Goal: Information Seeking & Learning: Learn about a topic

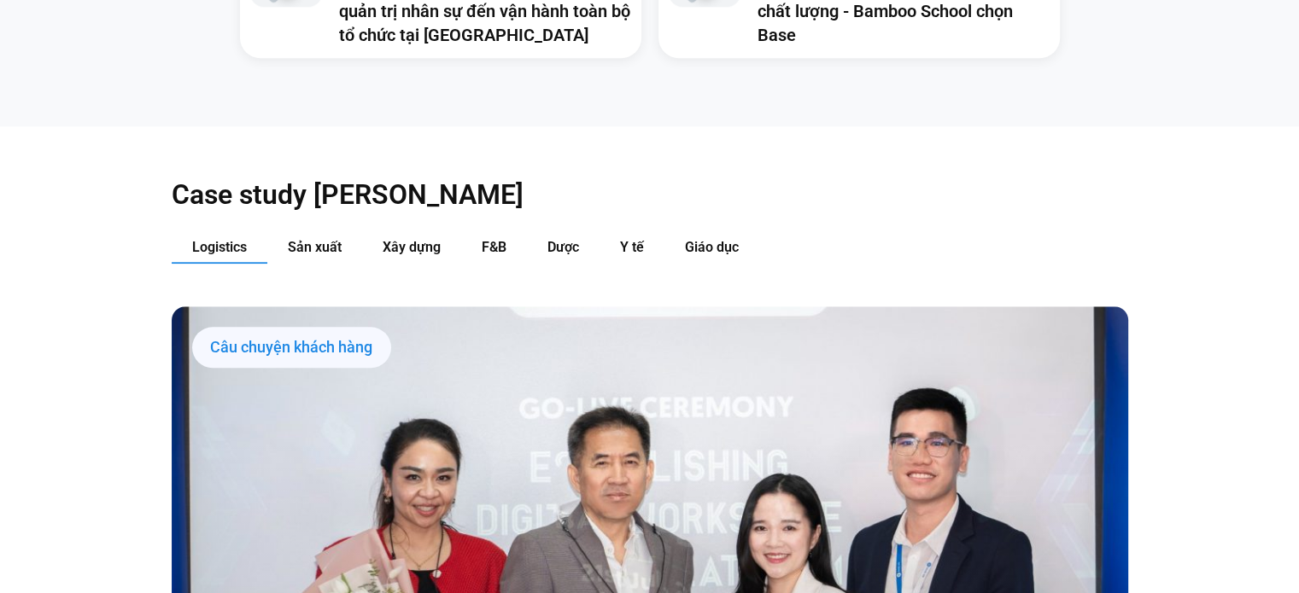
scroll to position [1708, 0]
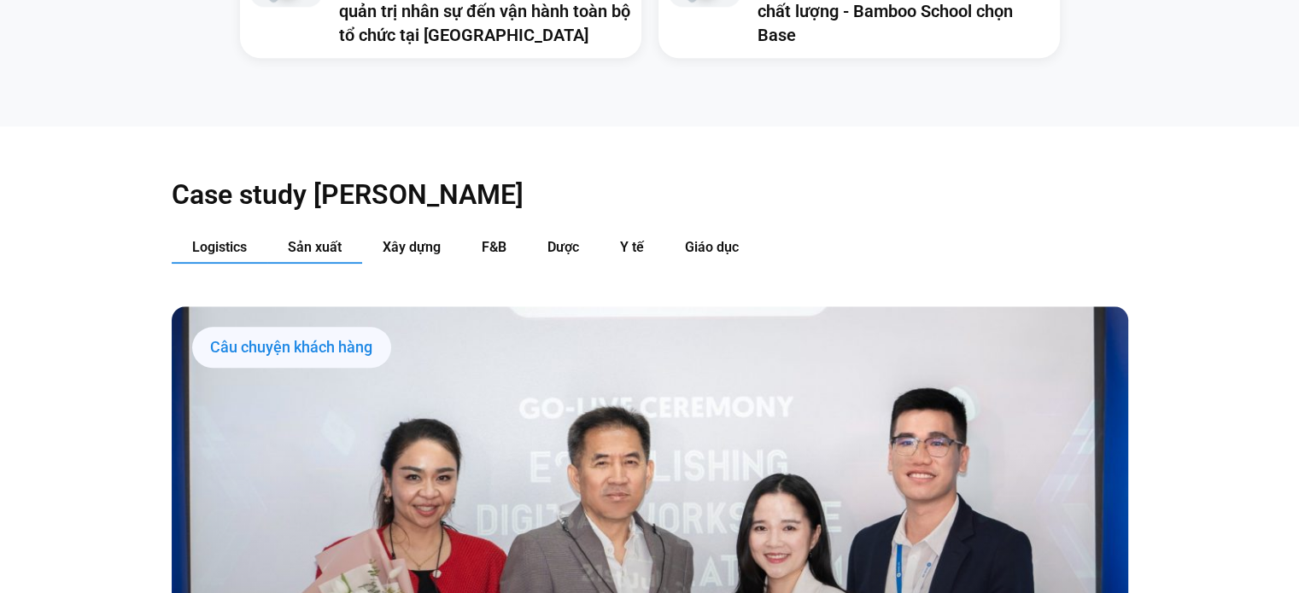
click at [312, 239] on span "Sản xuất" at bounding box center [315, 247] width 54 height 16
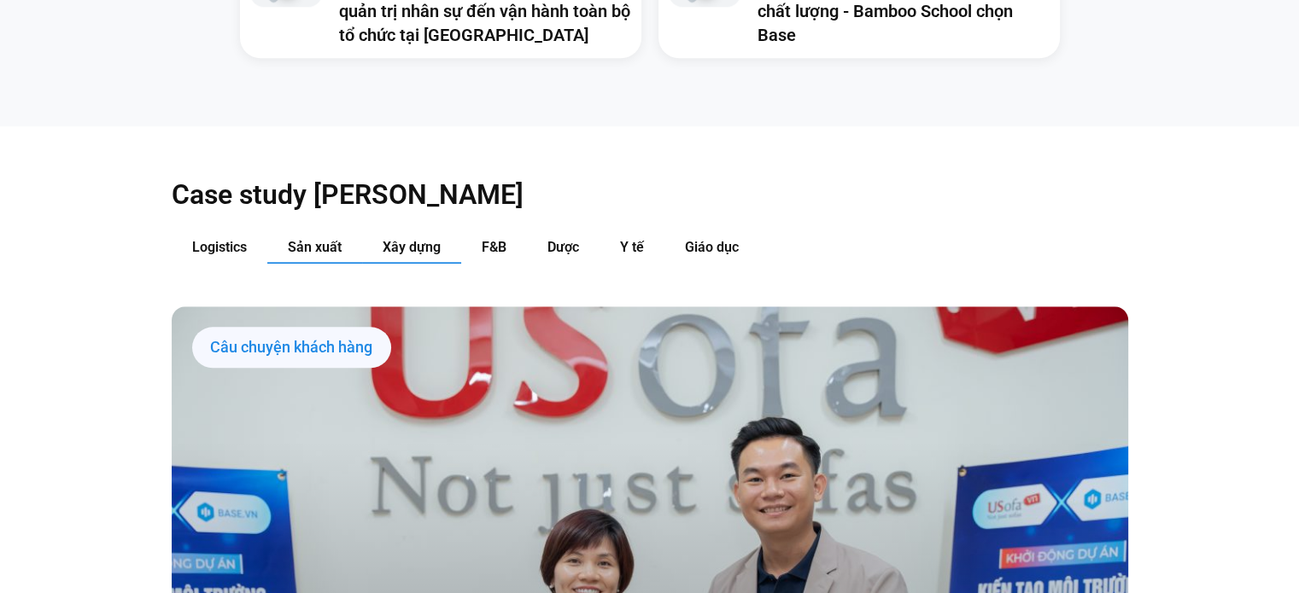
click at [388, 239] on span "Xây dựng" at bounding box center [412, 247] width 58 height 16
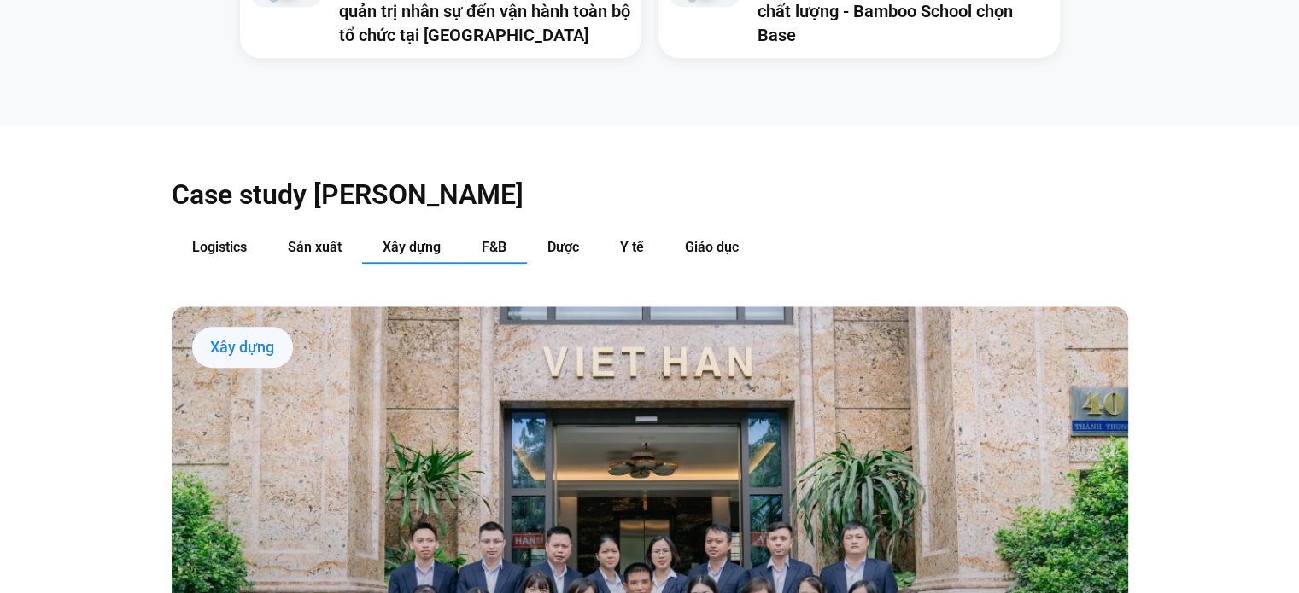
click at [485, 239] on span "F&B" at bounding box center [494, 247] width 25 height 16
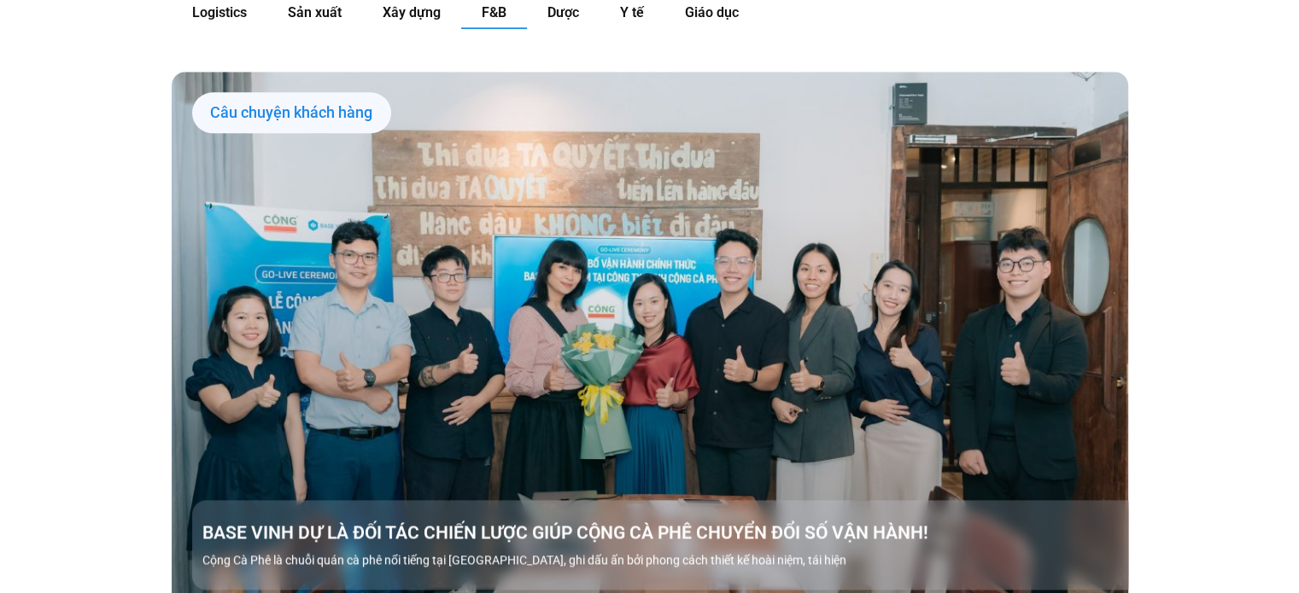
scroll to position [1785, 0]
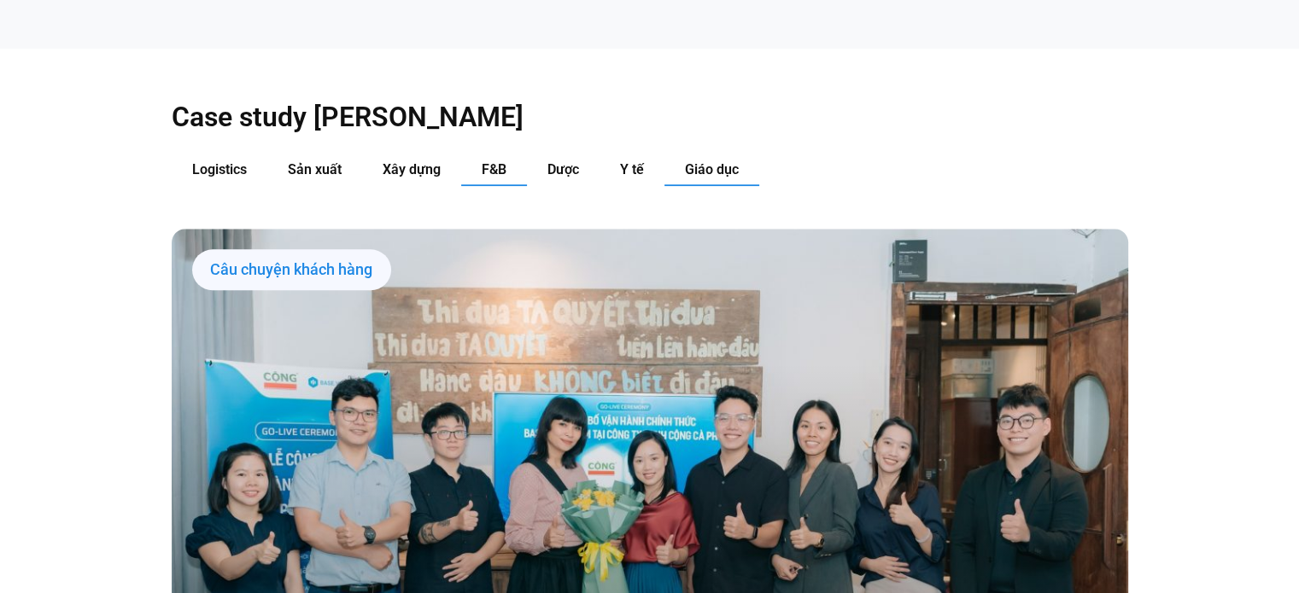
click at [674, 155] on button "Giáo dục" at bounding box center [711, 171] width 95 height 32
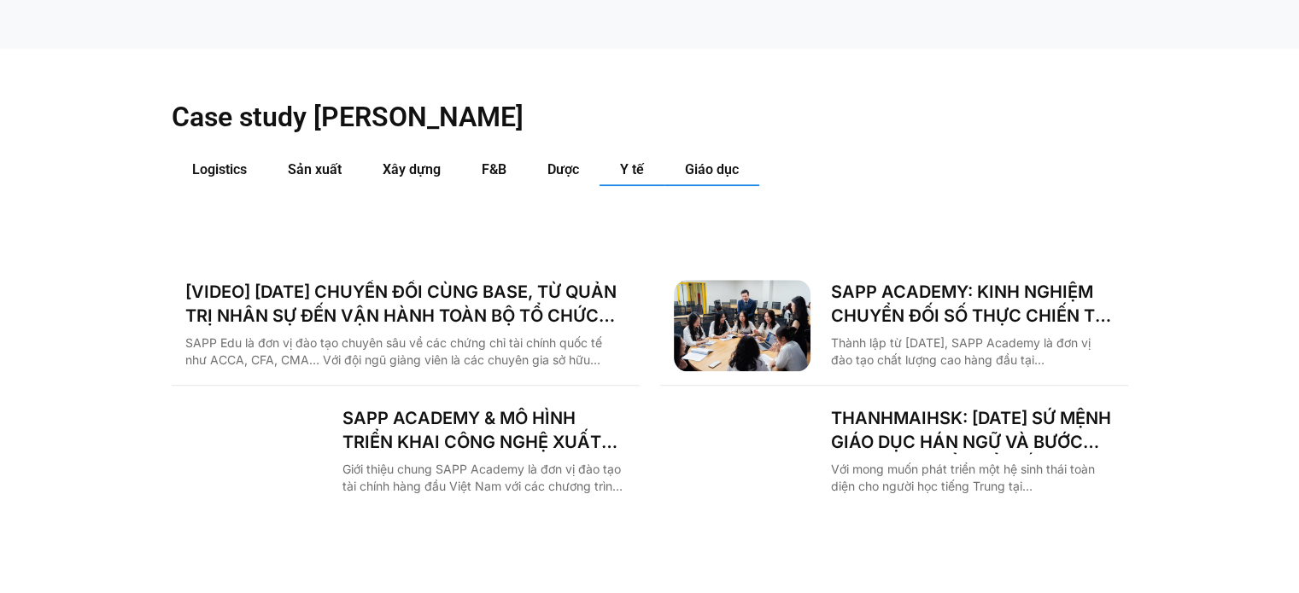
click at [654, 155] on button "Y tế" at bounding box center [631, 171] width 65 height 32
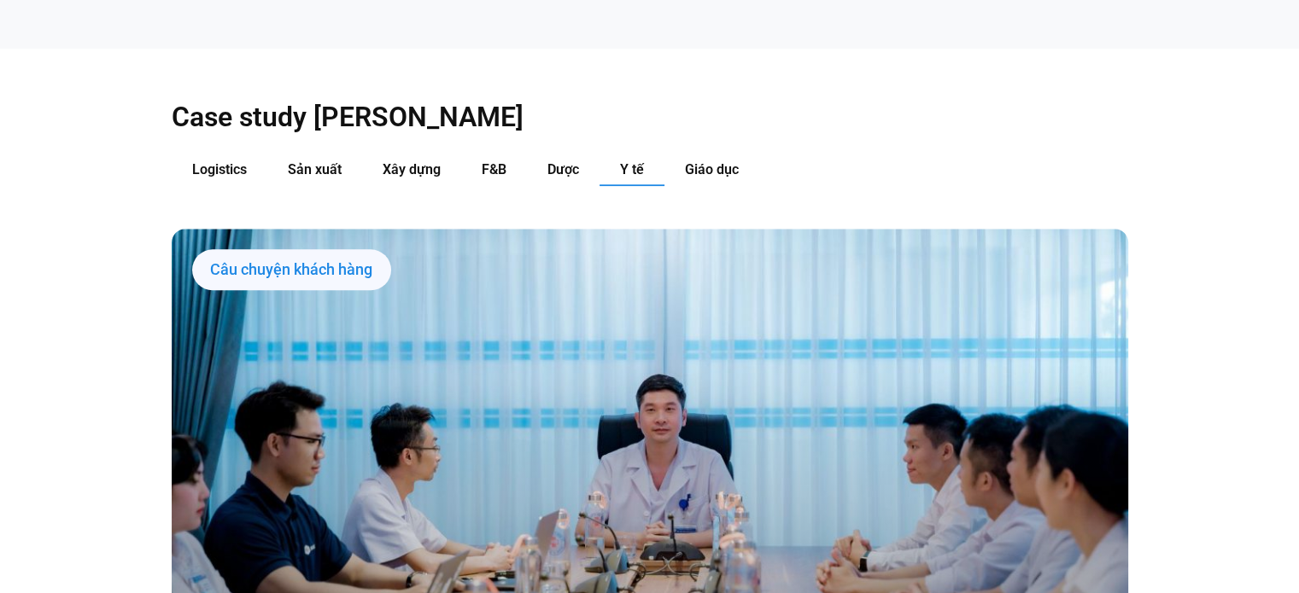
click at [616, 155] on button "Y tế" at bounding box center [631, 171] width 65 height 32
click at [193, 161] on span "Logistics" at bounding box center [219, 169] width 55 height 16
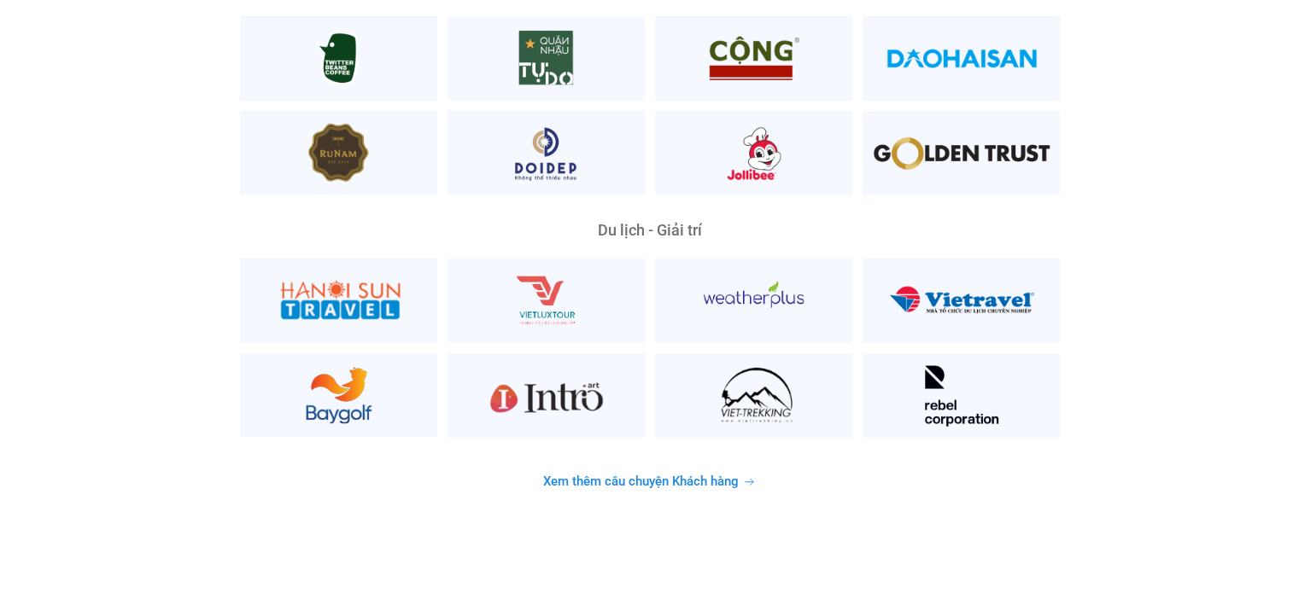
scroll to position [4432, 0]
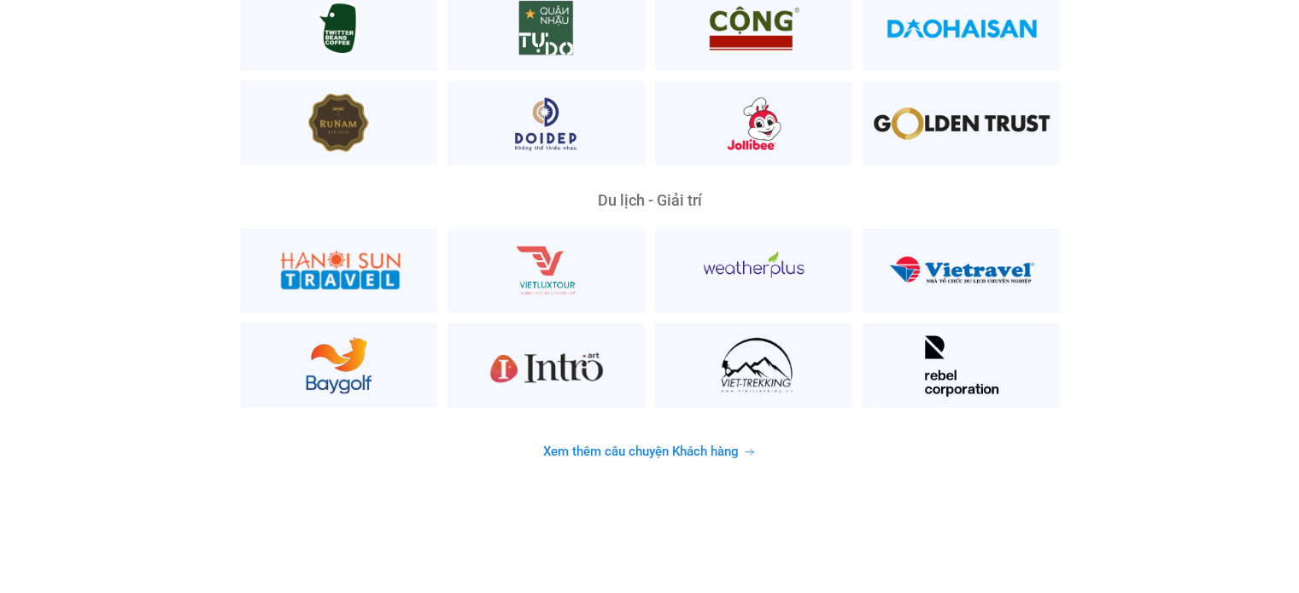
click at [665, 446] on span "Xem thêm câu chuyện Khách hàng" at bounding box center [641, 452] width 196 height 13
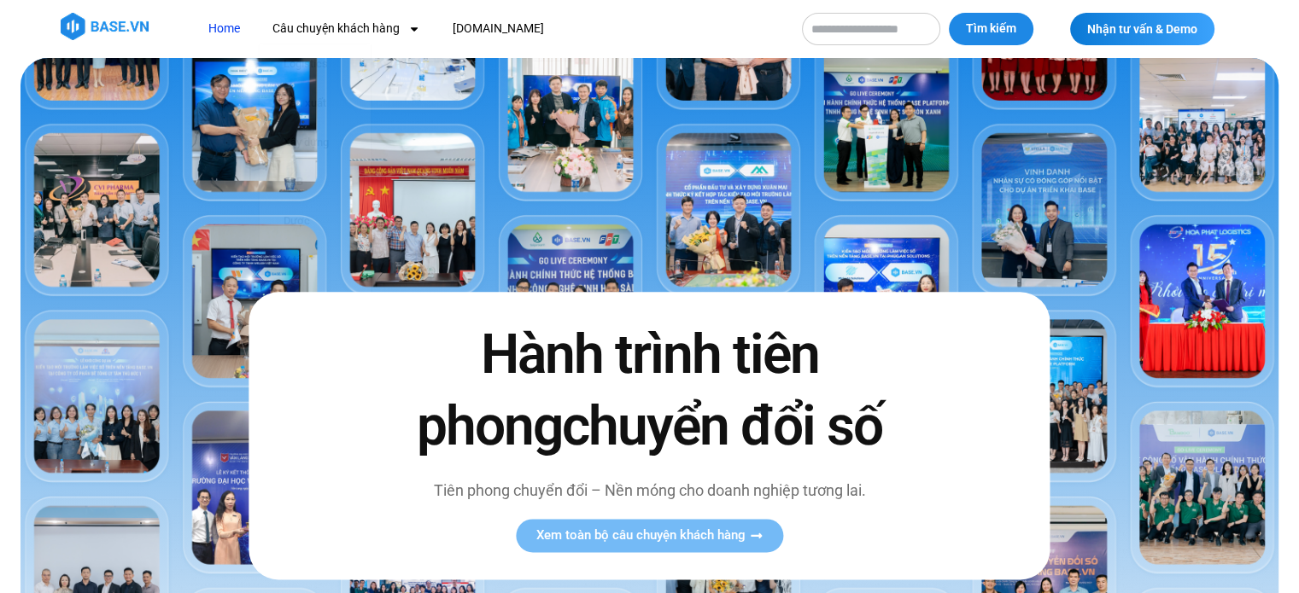
click at [920, 20] on input "Tìm kiếm" at bounding box center [871, 29] width 138 height 32
type input "**********"
click at [949, 13] on button "Tìm kiếm" at bounding box center [991, 29] width 85 height 32
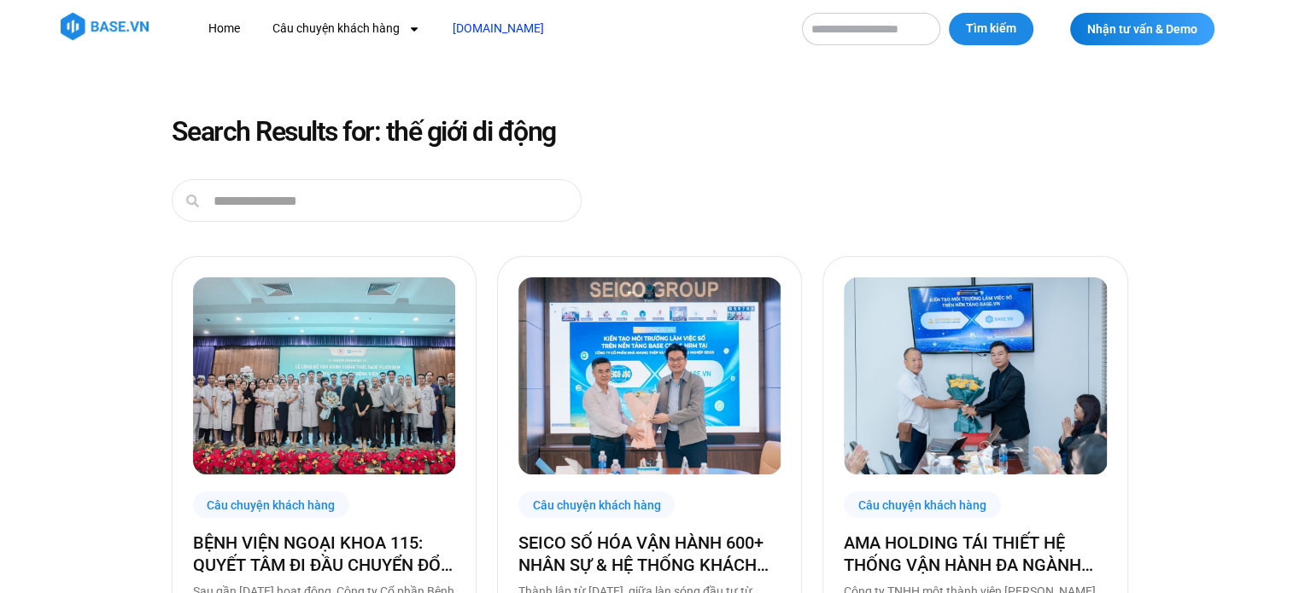
click at [469, 37] on link "[DOMAIN_NAME]" at bounding box center [498, 29] width 117 height 32
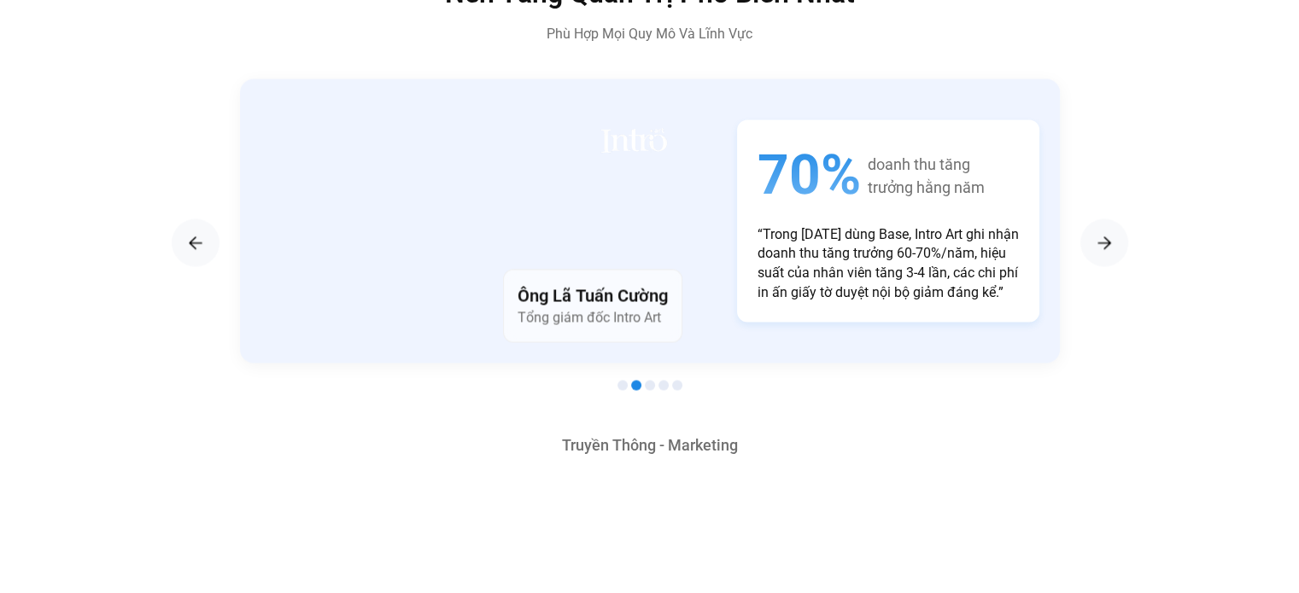
scroll to position [3074, 0]
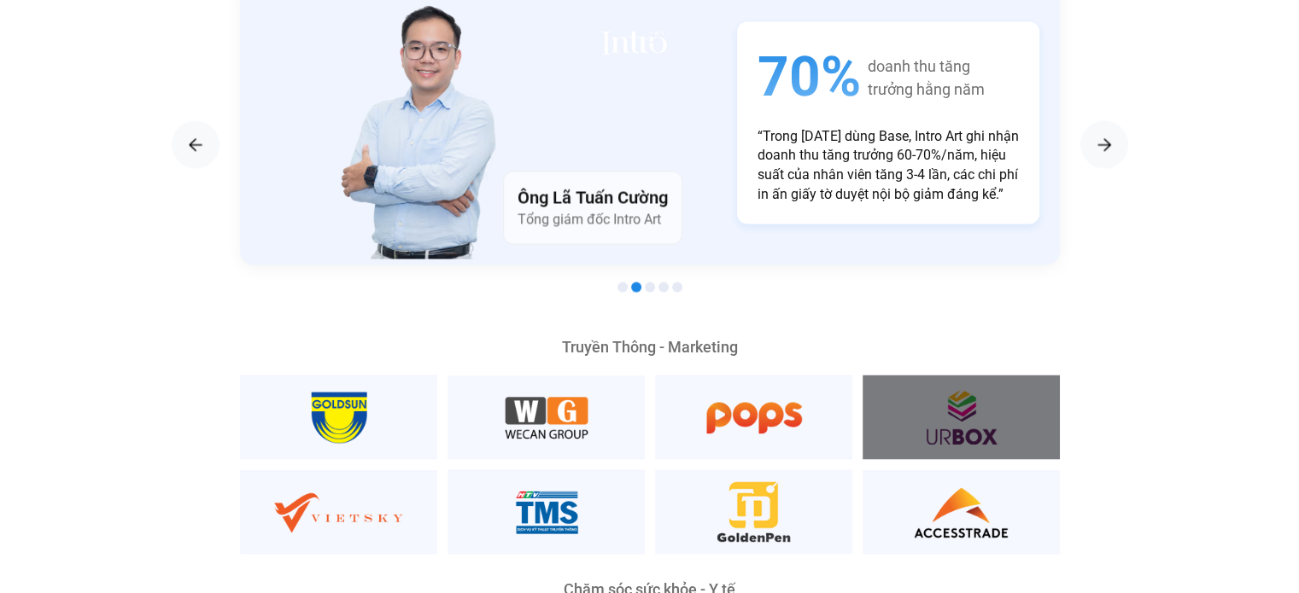
click at [936, 389] on div at bounding box center [960, 417] width 197 height 85
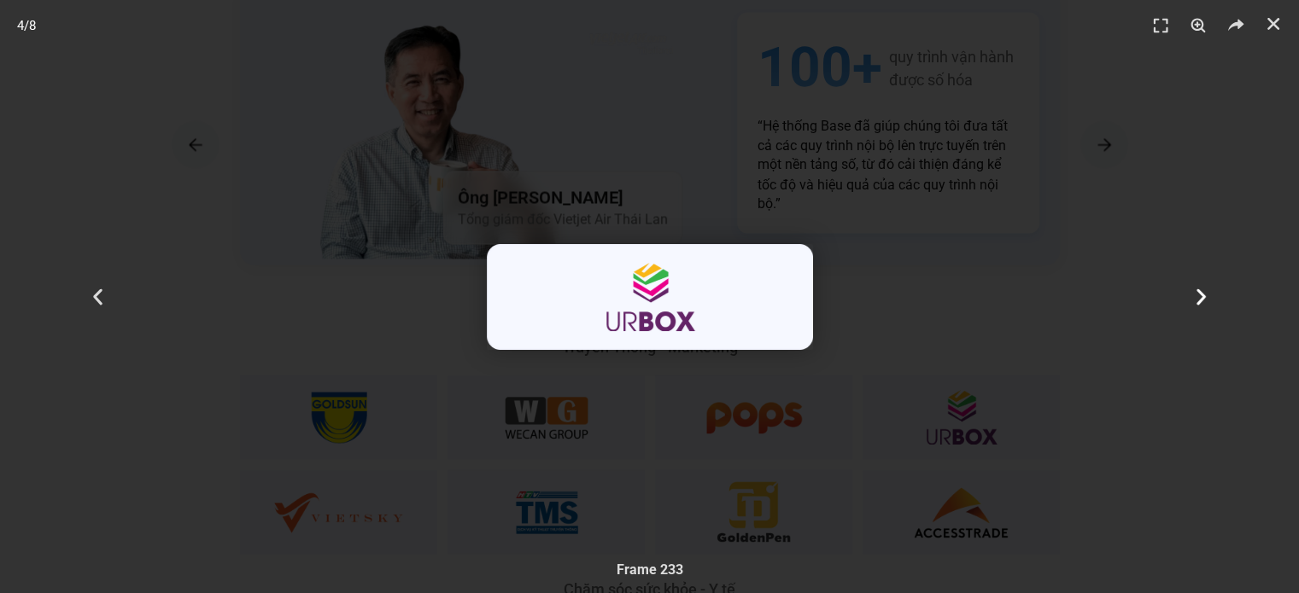
click at [1226, 292] on div "Tiếp theo" at bounding box center [1201, 296] width 195 height 593
click at [1198, 307] on icon "Next slide" at bounding box center [1200, 296] width 21 height 21
click at [1043, 388] on div "5 / 8" at bounding box center [649, 297] width 1179 height 474
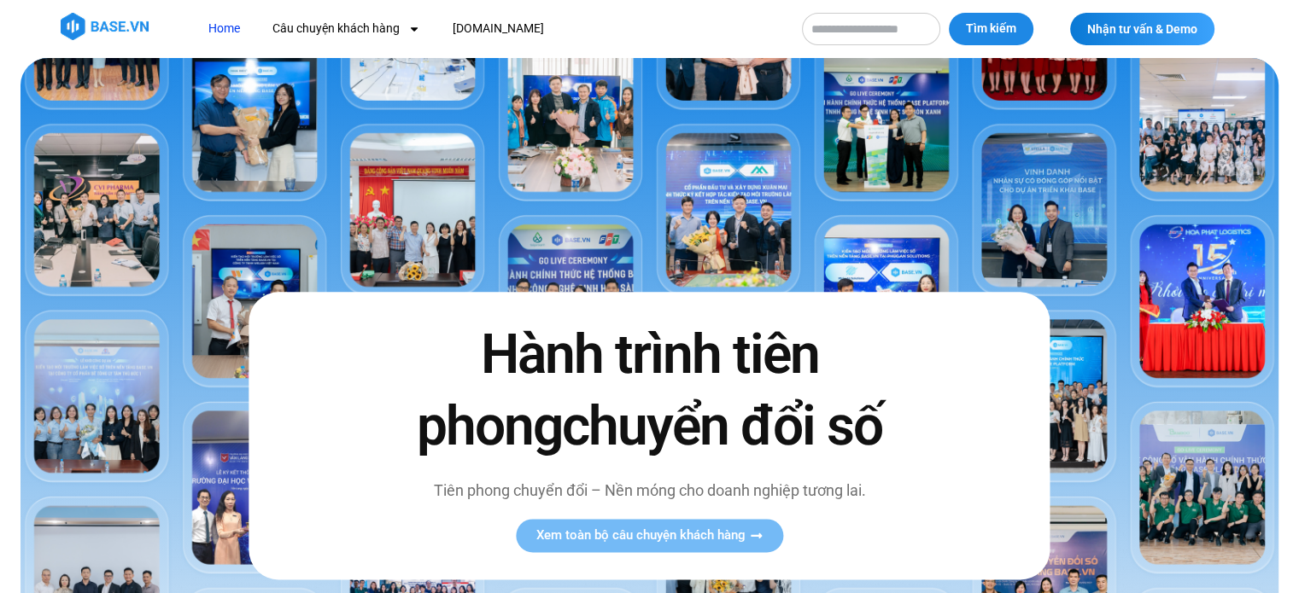
click at [922, 42] on input "Tìm kiếm" at bounding box center [871, 29] width 138 height 32
type input "***"
click at [949, 13] on button "Tìm kiếm" at bounding box center [991, 29] width 85 height 32
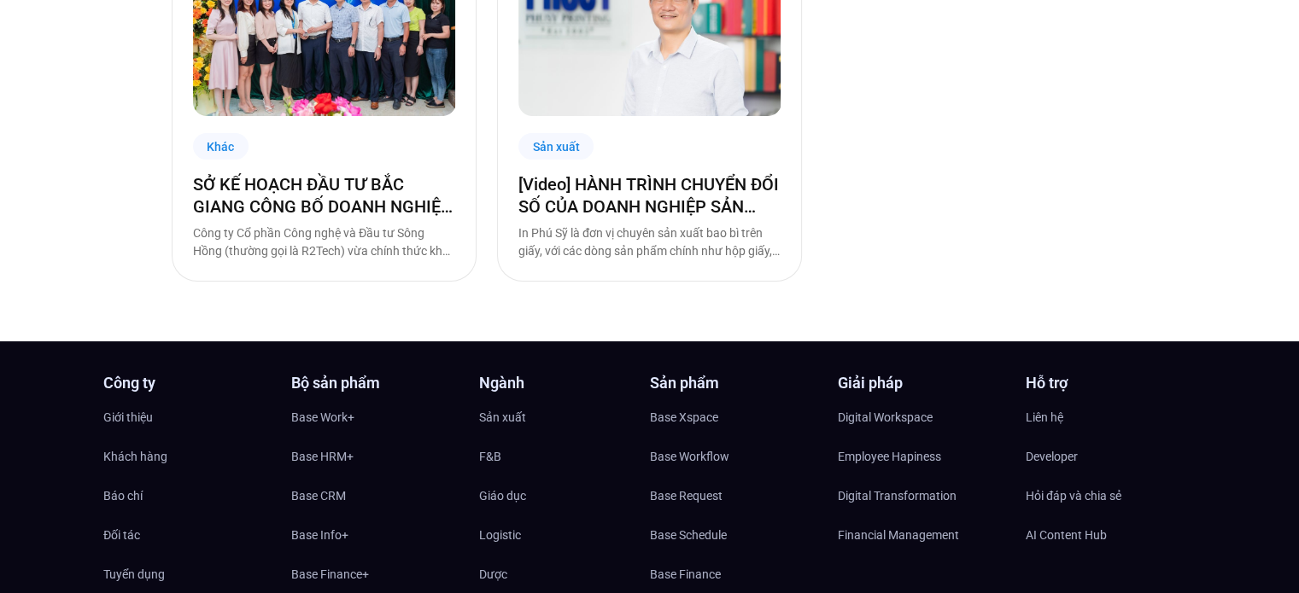
scroll to position [512, 0]
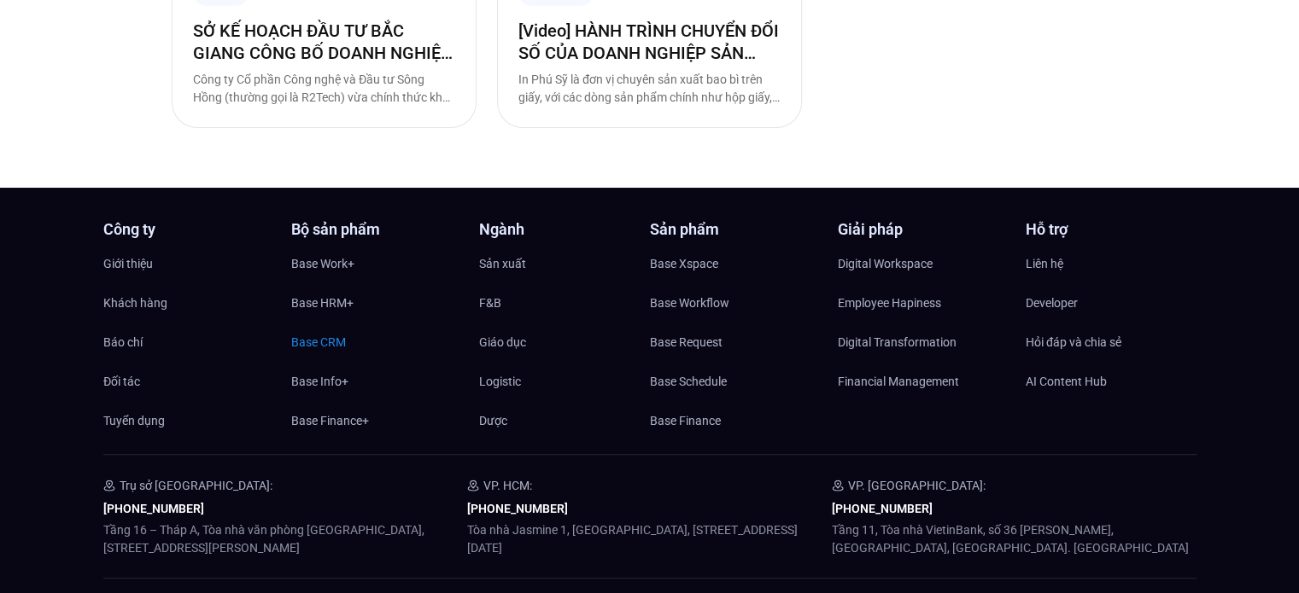
click at [340, 345] on span "Base CRM" at bounding box center [318, 343] width 55 height 26
